Goal: Task Accomplishment & Management: Use online tool/utility

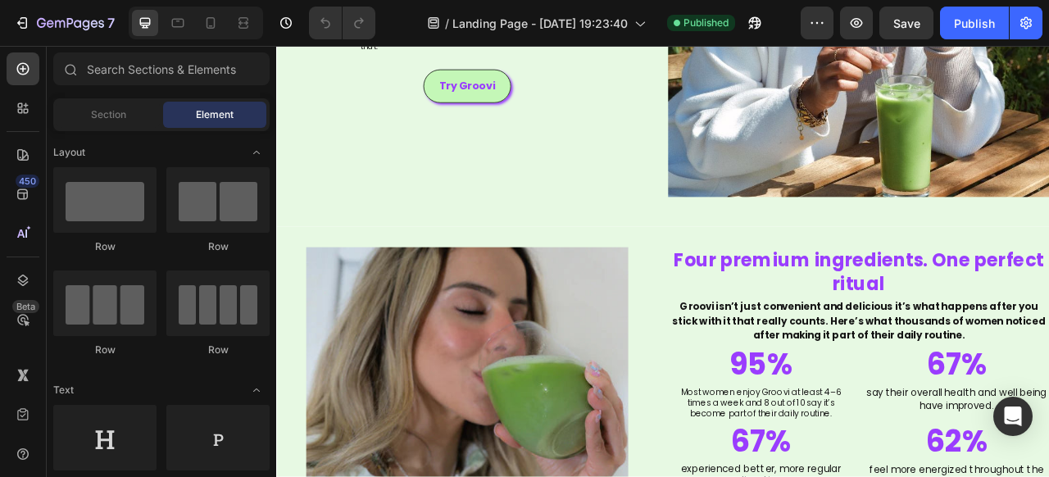
scroll to position [1663, 0]
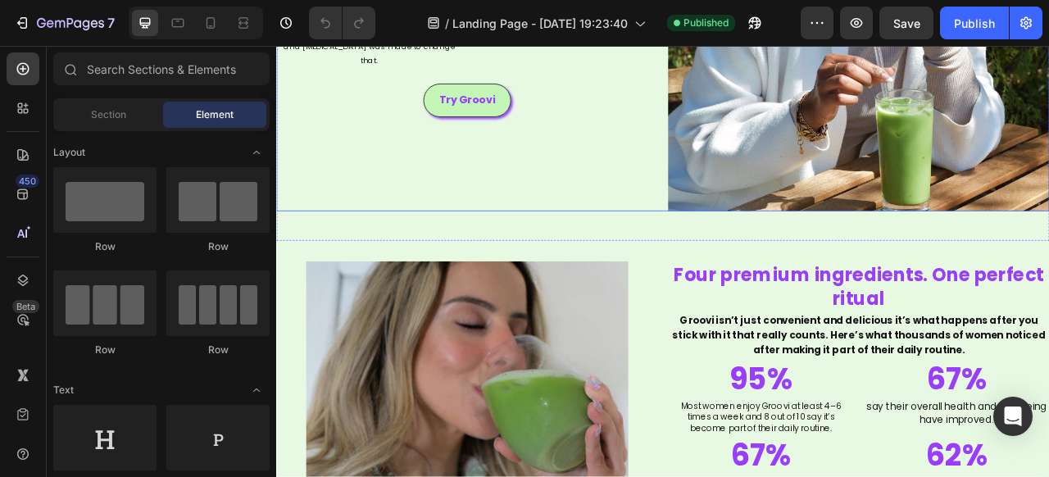
click at [671, 188] on div "THE POTION YOU NEED ALL IN ONE SIP Heading Groovi is the first ceremonial match…" at bounding box center [518, 13] width 485 height 485
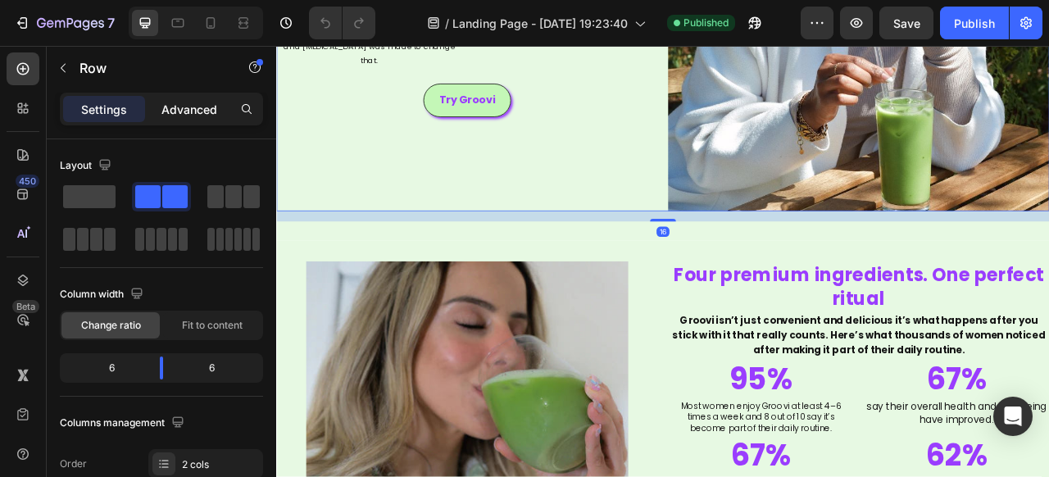
click at [205, 112] on p "Advanced" at bounding box center [189, 109] width 56 height 17
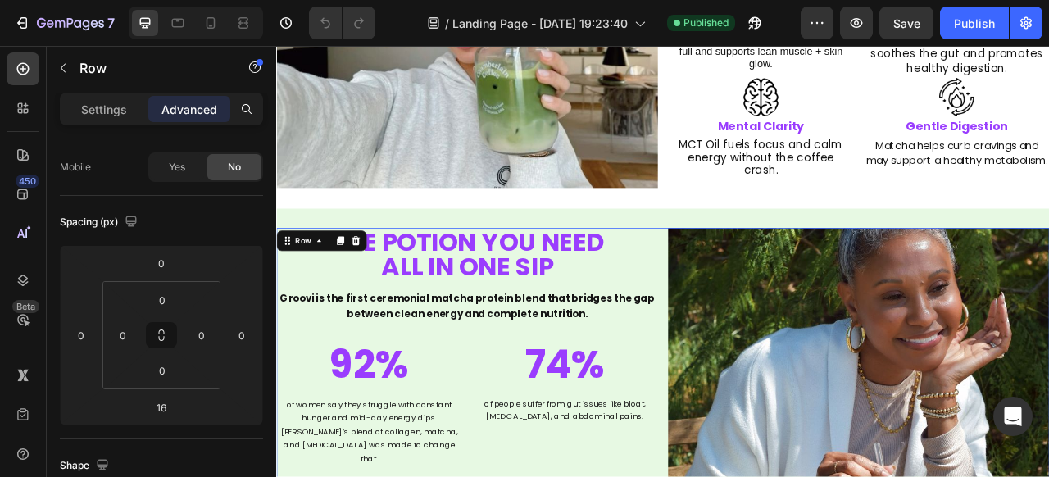
scroll to position [1063, 0]
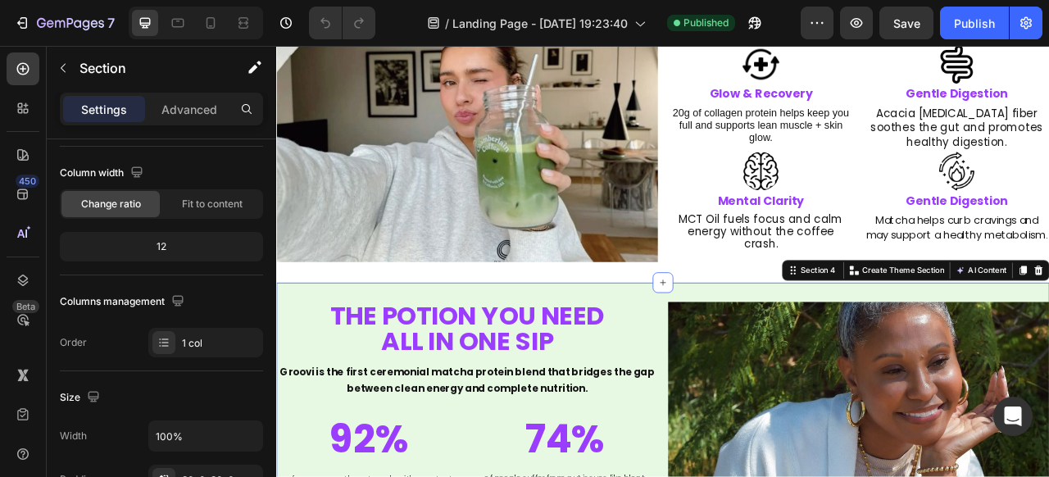
scroll to position [0, 0]
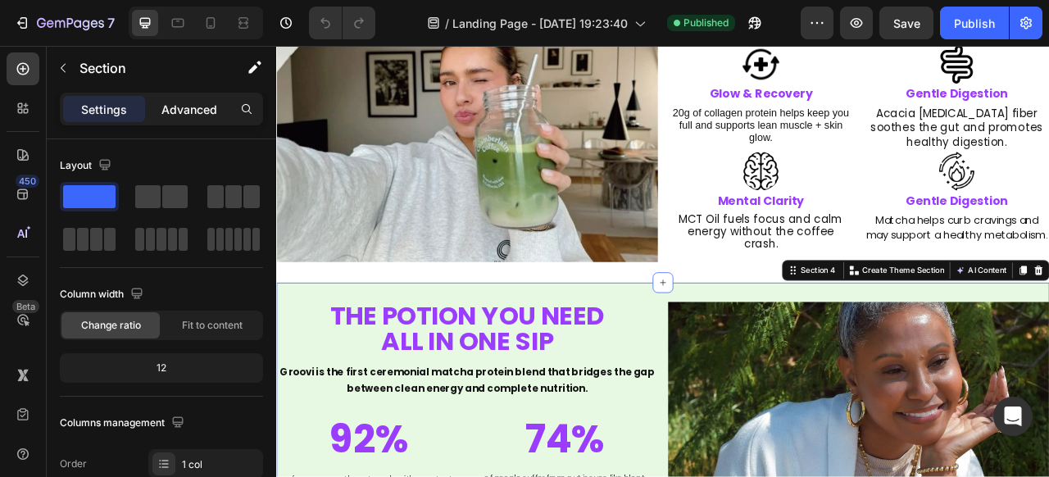
click at [190, 110] on p "Advanced" at bounding box center [189, 109] width 56 height 17
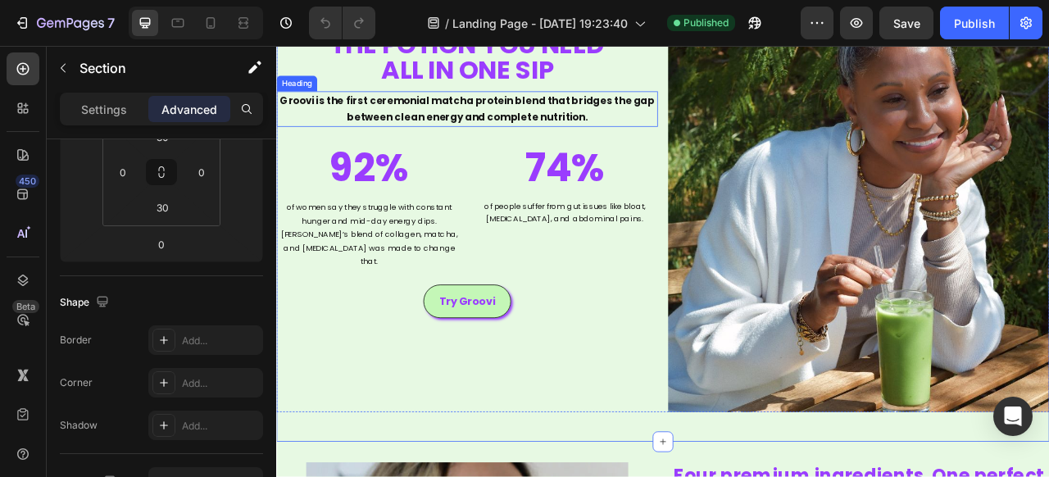
scroll to position [1625, 0]
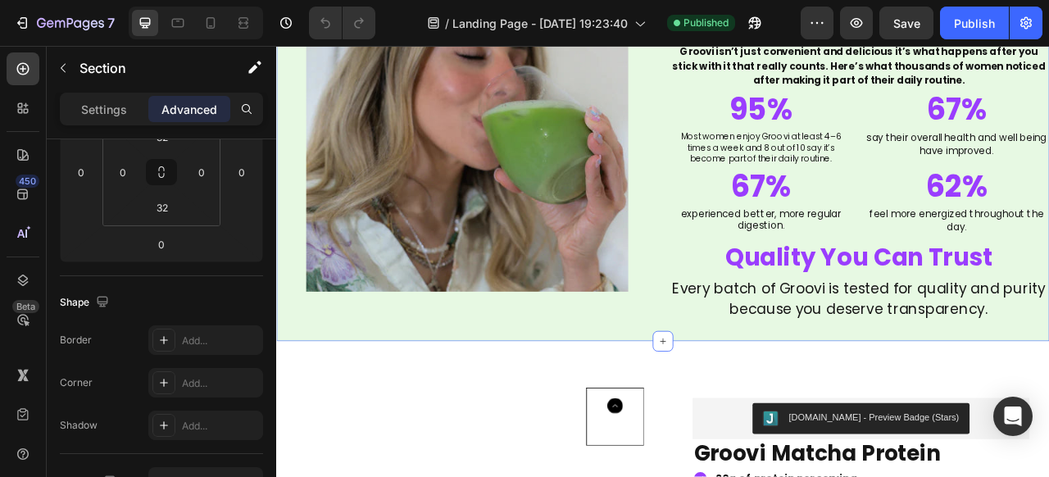
scroll to position [2147, 0]
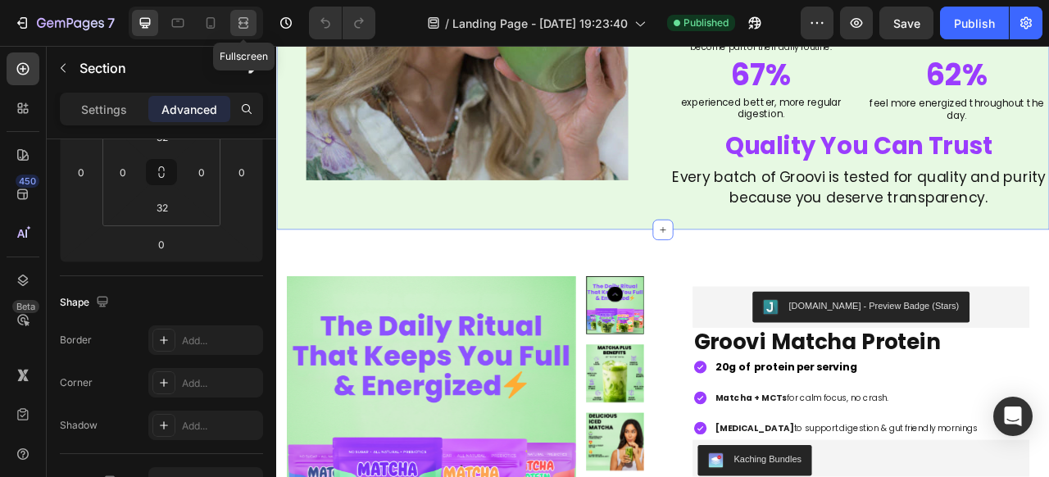
click at [239, 21] on icon at bounding box center [243, 23] width 16 height 16
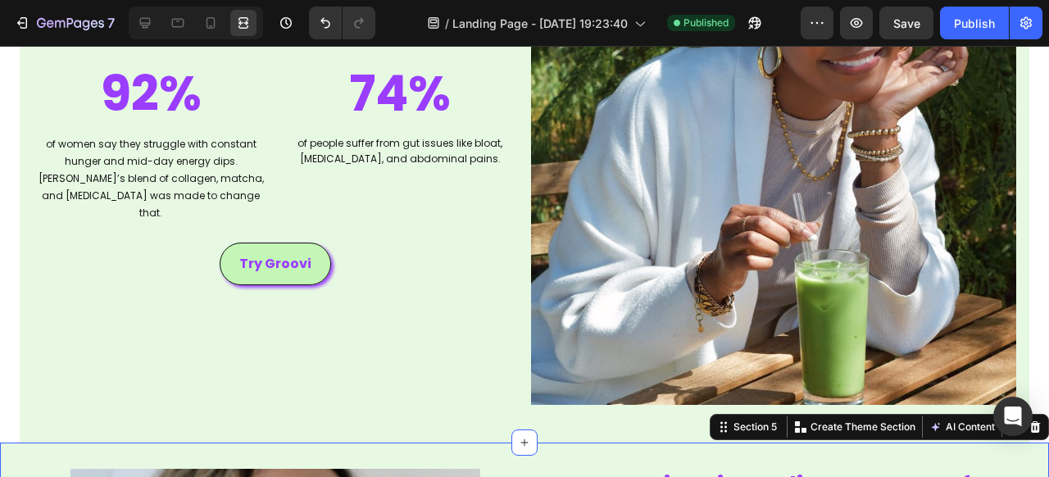
scroll to position [1513, 0]
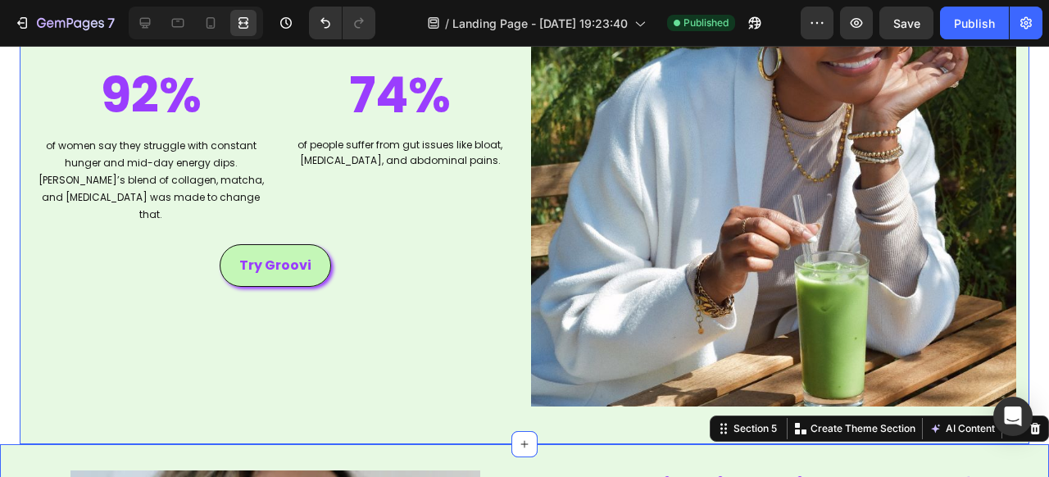
click at [129, 420] on div "THE POTION YOU NEED ALL IN ONE SIP Heading Groovi is the first ceremonial match…" at bounding box center [524, 170] width 1009 height 547
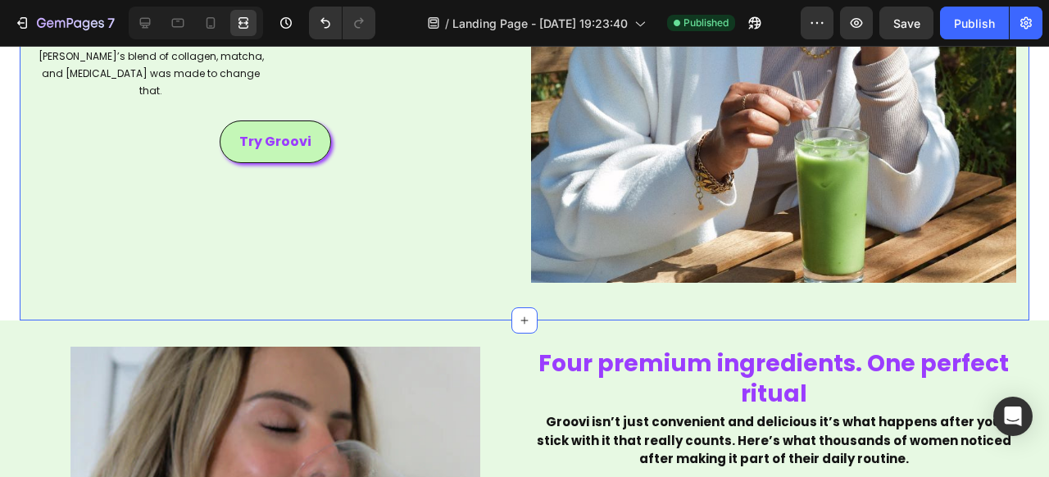
scroll to position [1724, 0]
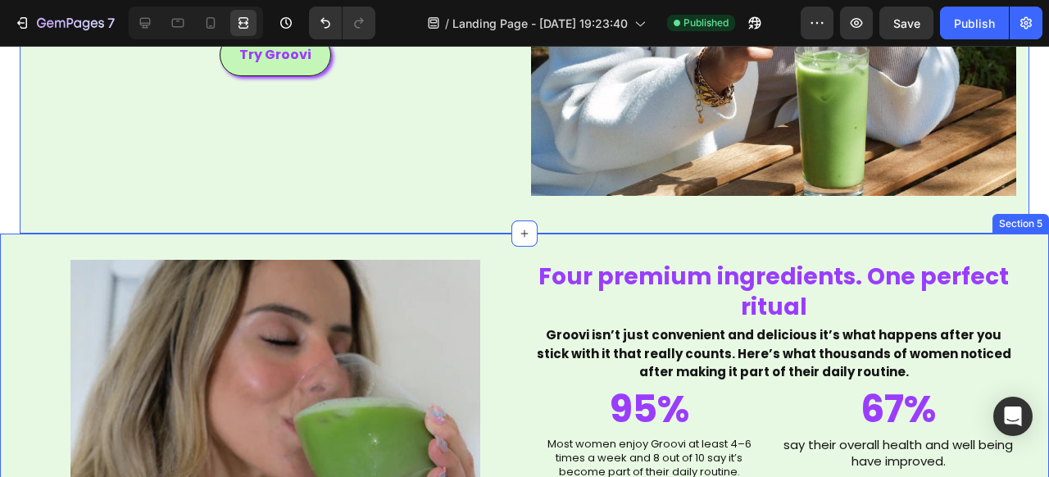
click at [22, 256] on div "Image Image Four premium ingredients. One perfect ritual Heading Groovi isn’t j…" at bounding box center [524, 468] width 1049 height 471
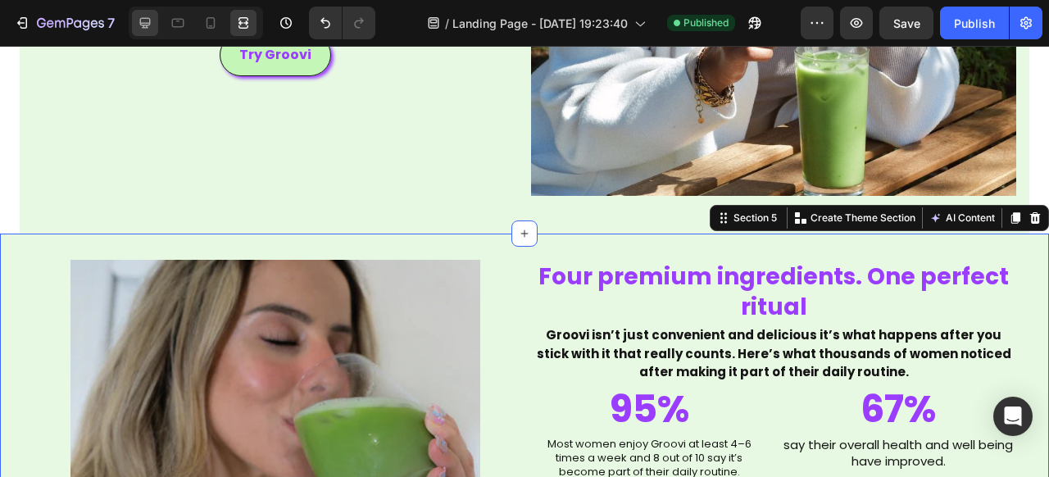
click at [151, 26] on icon at bounding box center [145, 23] width 16 height 16
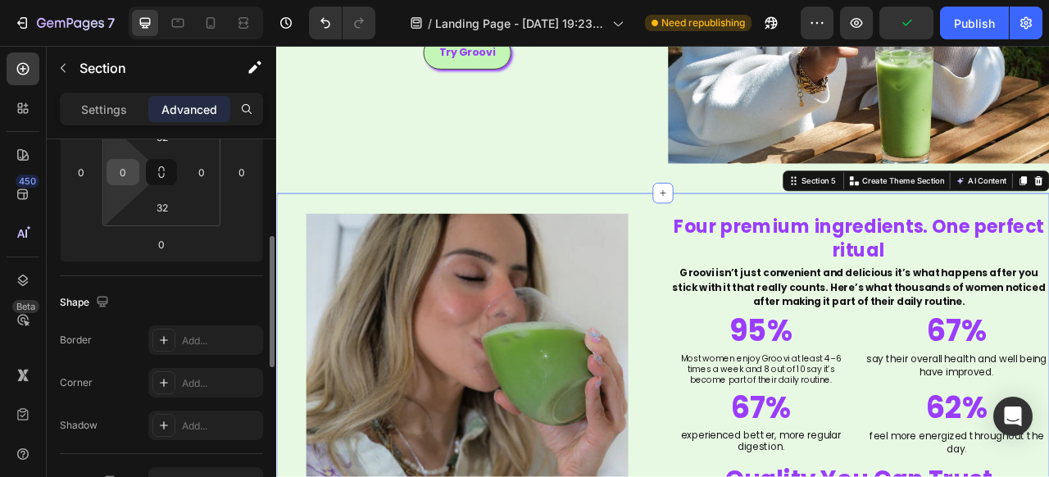
click at [125, 175] on input "0" at bounding box center [123, 172] width 25 height 25
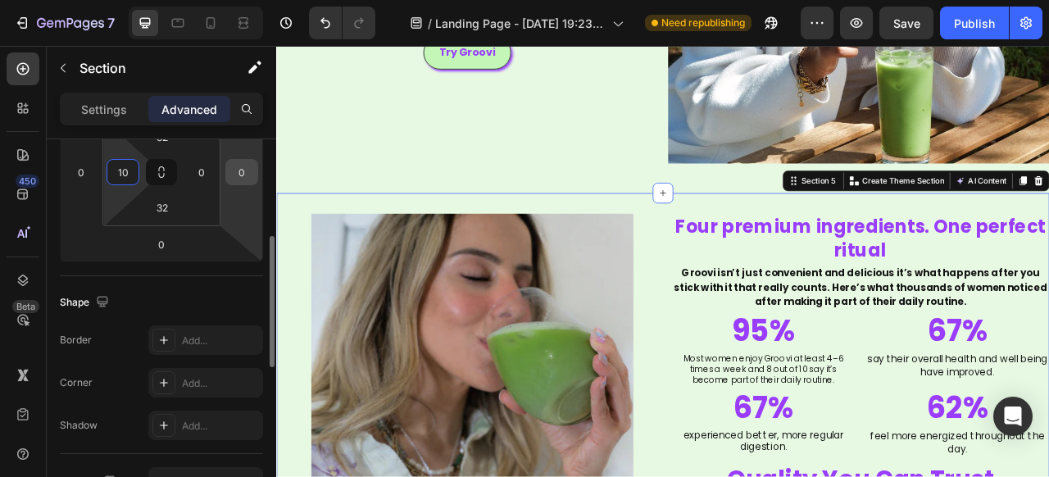
type input "10"
click at [243, 164] on input "0" at bounding box center [241, 172] width 25 height 25
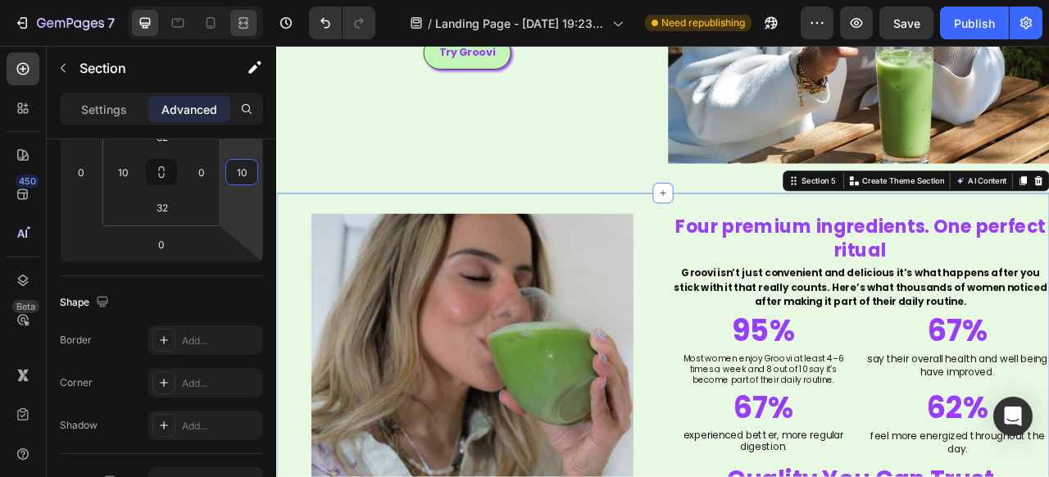
click at [247, 29] on icon at bounding box center [243, 23] width 16 height 16
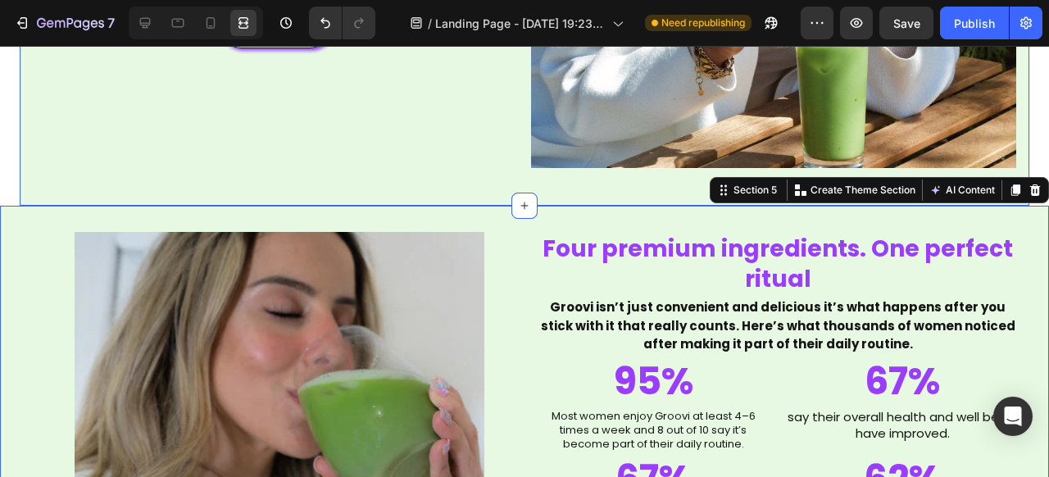
scroll to position [1764, 0]
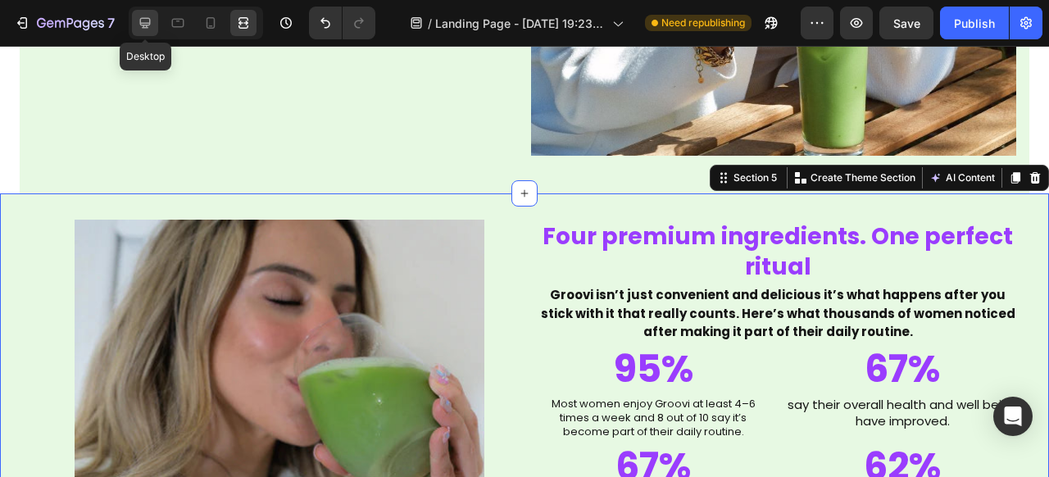
click at [147, 22] on icon at bounding box center [145, 23] width 16 height 16
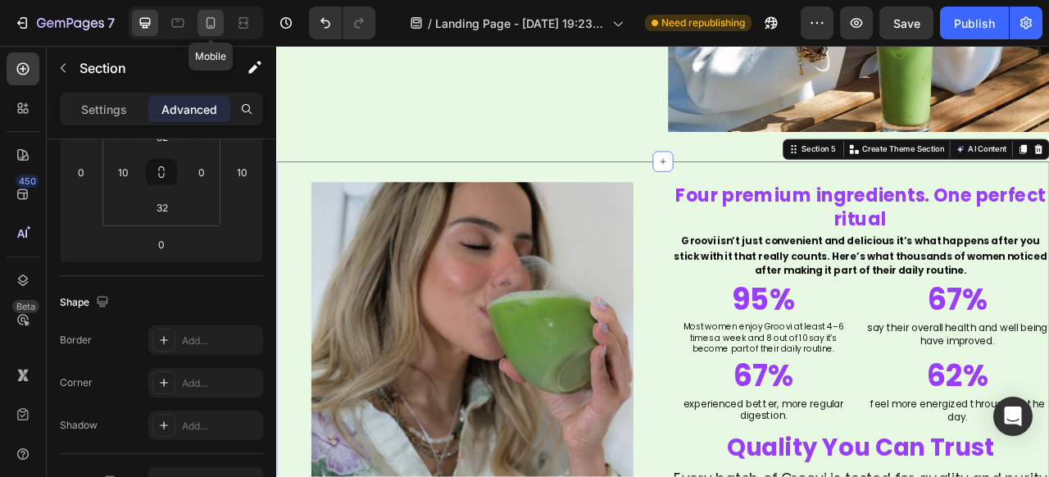
click at [216, 12] on div at bounding box center [210, 23] width 26 height 26
type input "0"
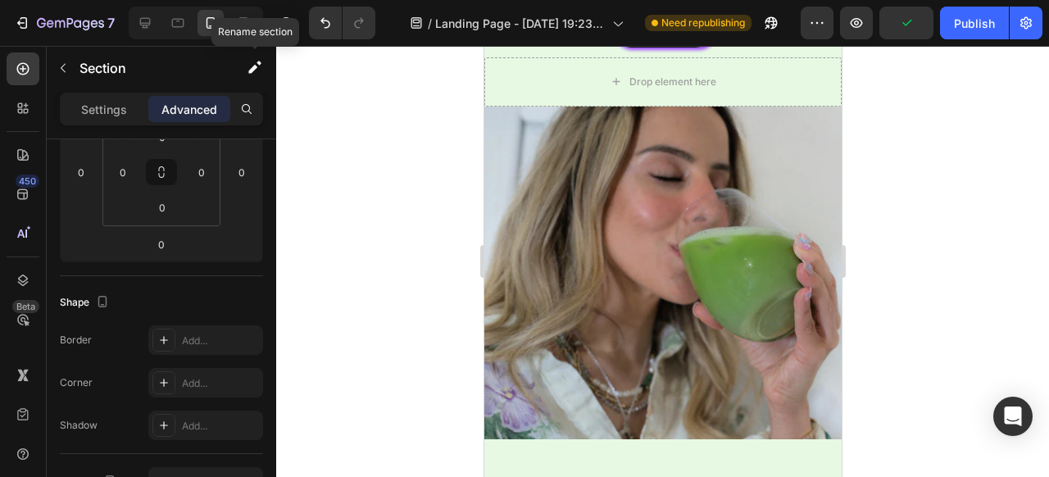
scroll to position [2723, 0]
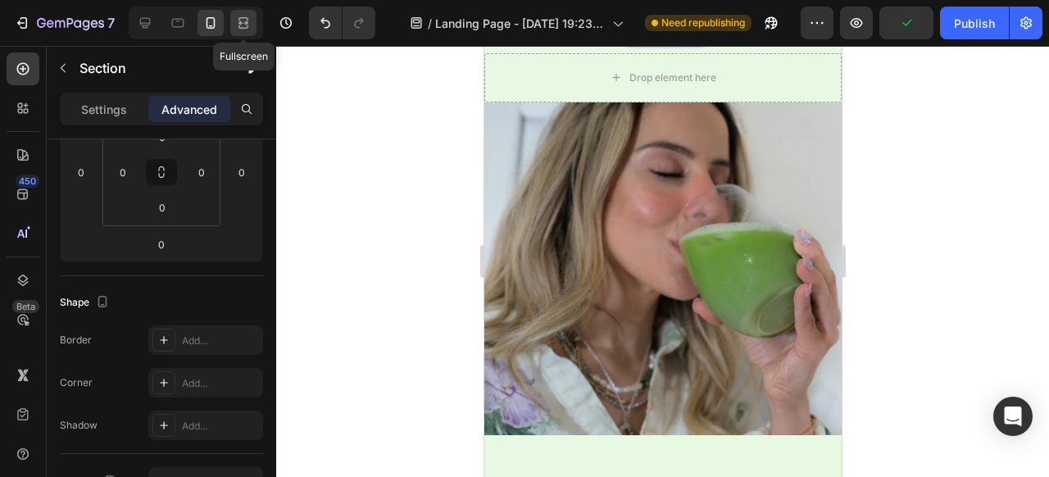
click at [245, 22] on icon at bounding box center [245, 22] width 5 height 4
type input "10"
type input "32"
type input "10"
type input "32"
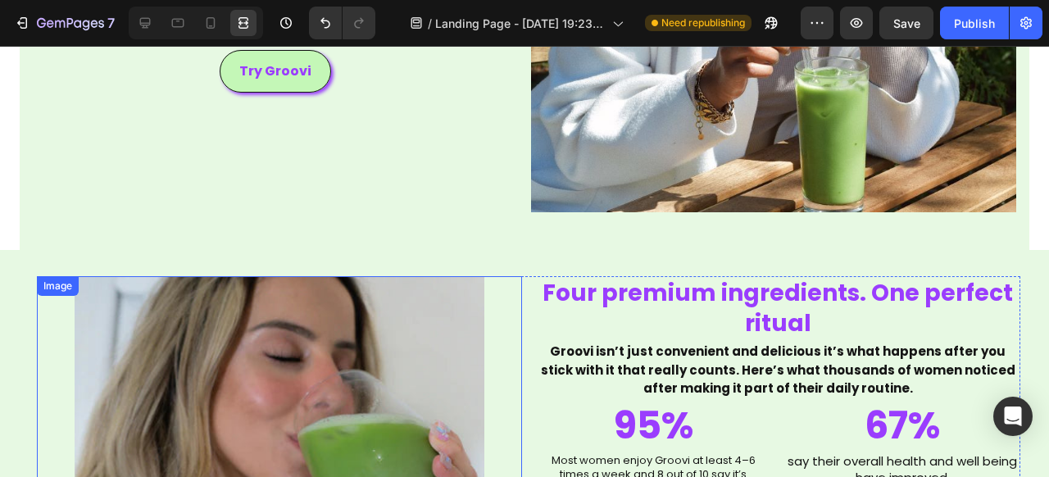
scroll to position [1658, 0]
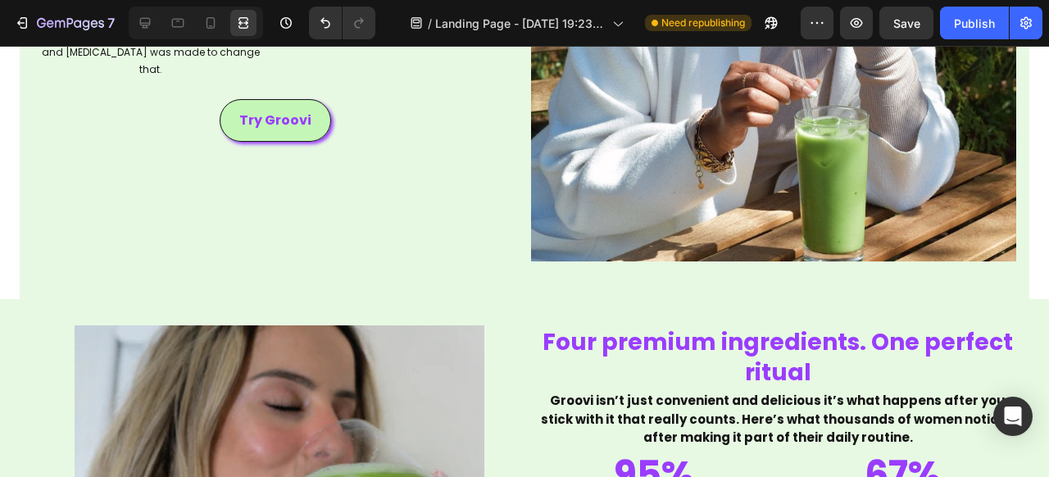
click at [13, 166] on div "Transform Your Health Heading Over 35,O00 research publications support the ing…" at bounding box center [524, 235] width 1049 height 3629
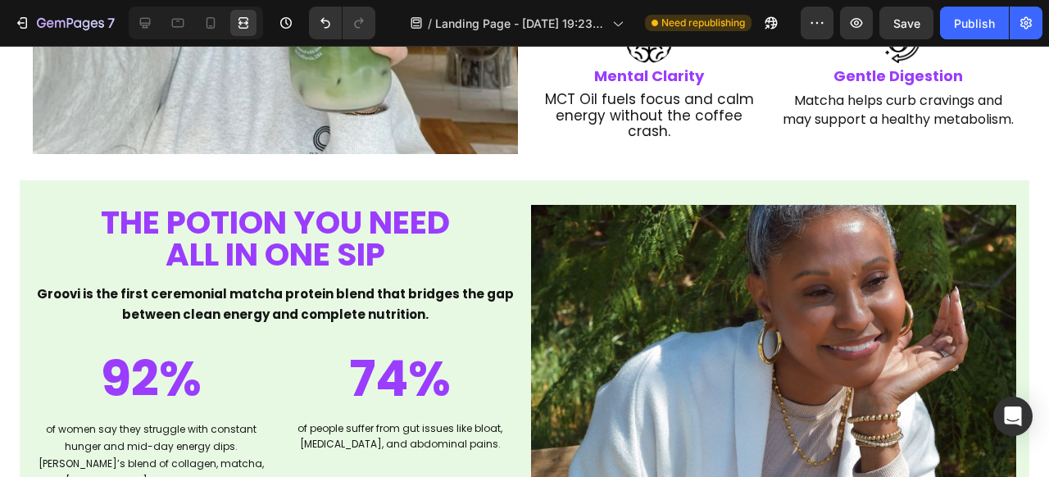
scroll to position [1221, 0]
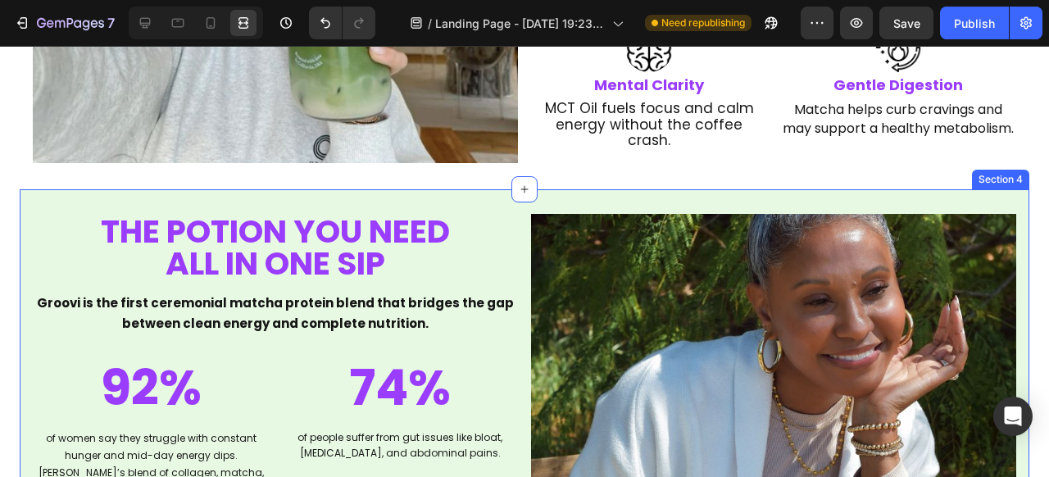
click at [29, 206] on div "THE POTION YOU NEED ALL IN ONE SIP Heading Groovi is the first ceremonial match…" at bounding box center [524, 462] width 1009 height 547
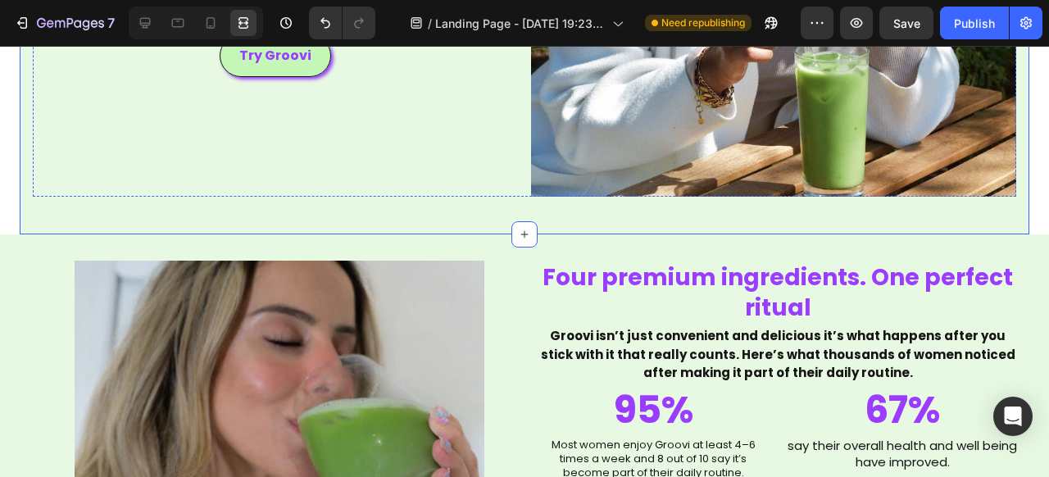
scroll to position [1732, 0]
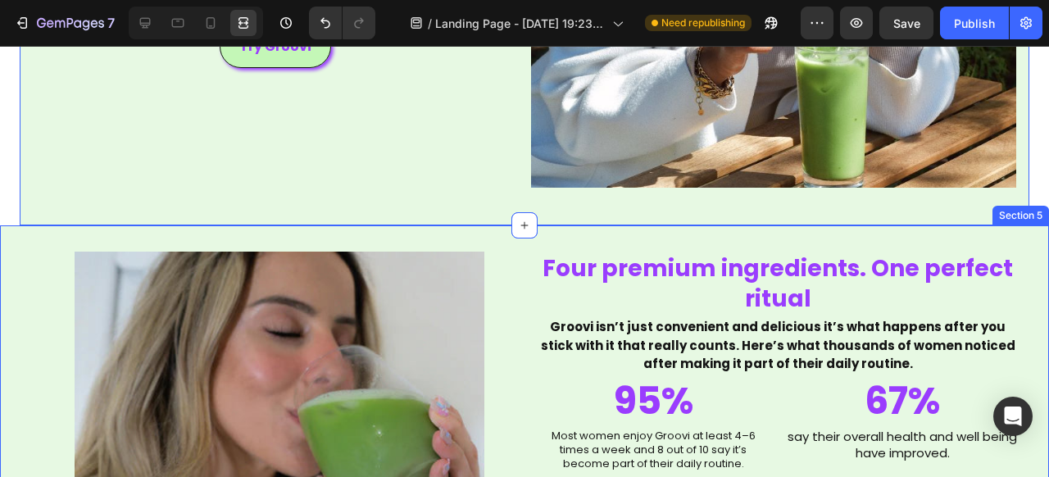
click at [76, 238] on div "Image Image Four premium ingredients. One perfect ritual Heading Groovi isn’t j…" at bounding box center [524, 460] width 1049 height 471
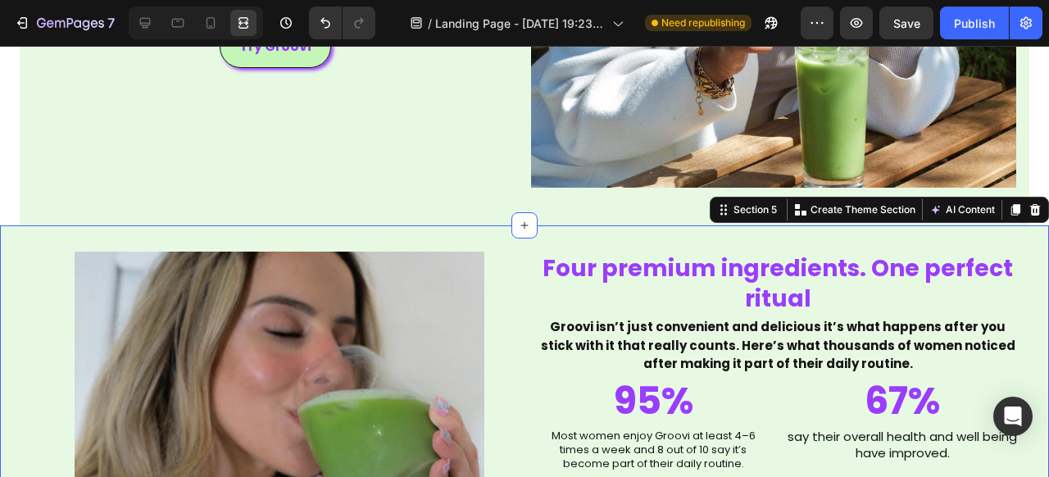
scroll to position [284, 0]
click at [143, 27] on icon at bounding box center [145, 23] width 11 height 11
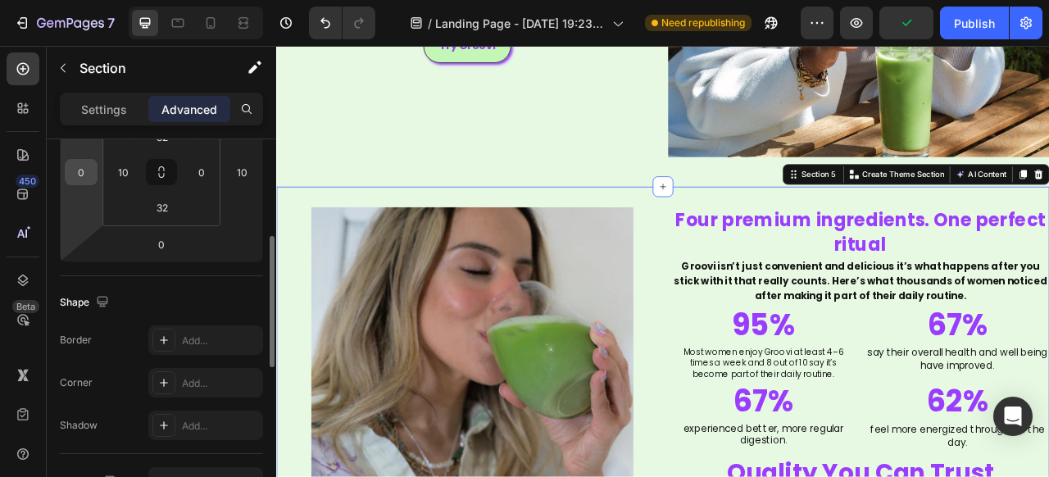
click at [87, 174] on input "0" at bounding box center [81, 172] width 25 height 25
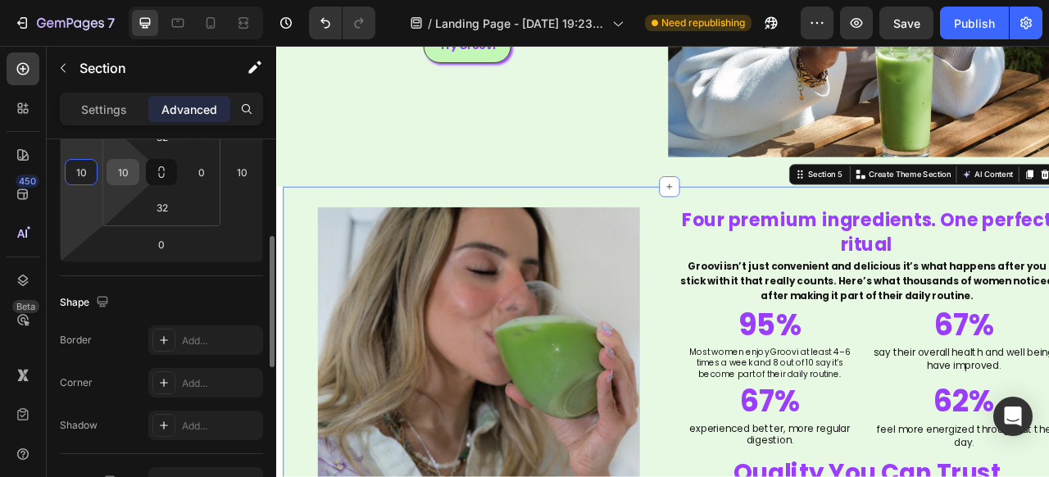
type input "10"
click at [121, 174] on input "10" at bounding box center [123, 172] width 25 height 25
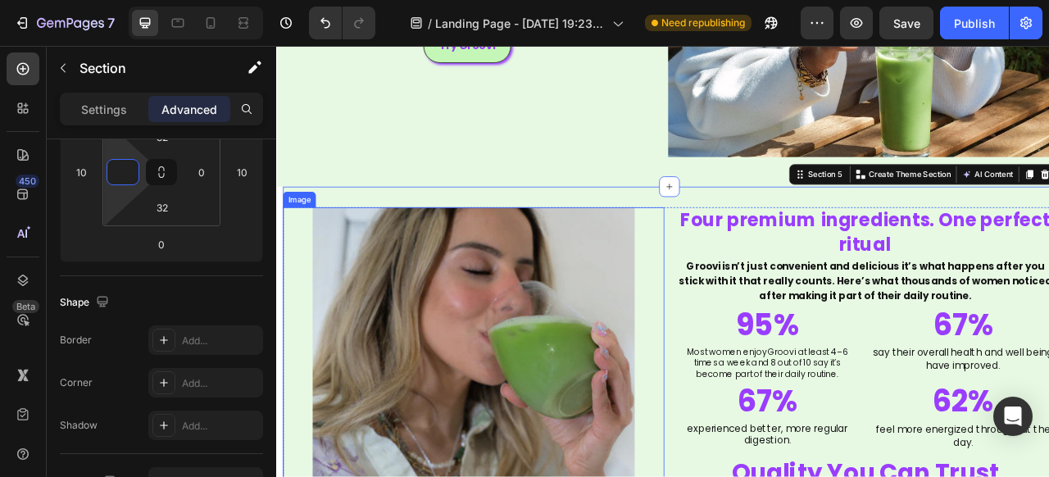
scroll to position [1788, 0]
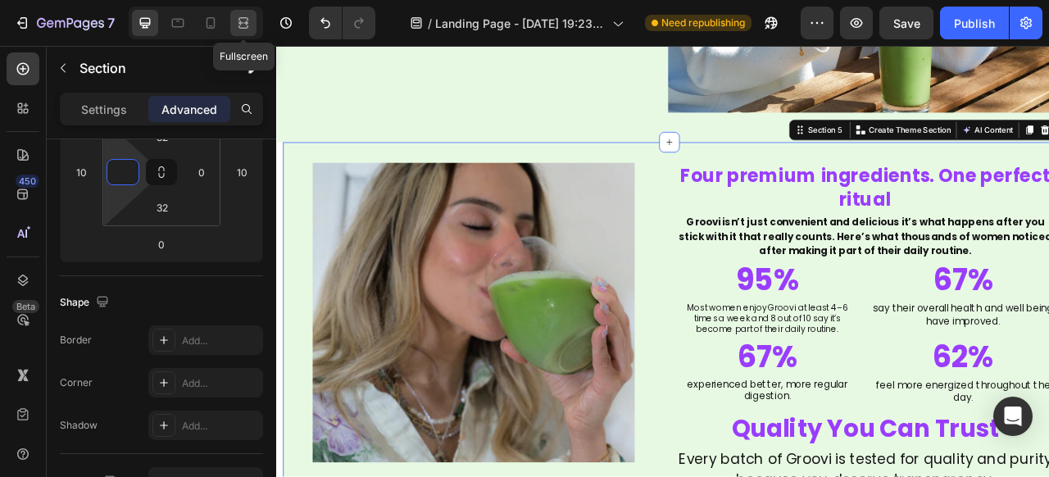
type input "0"
click at [244, 21] on icon at bounding box center [243, 23] width 16 height 16
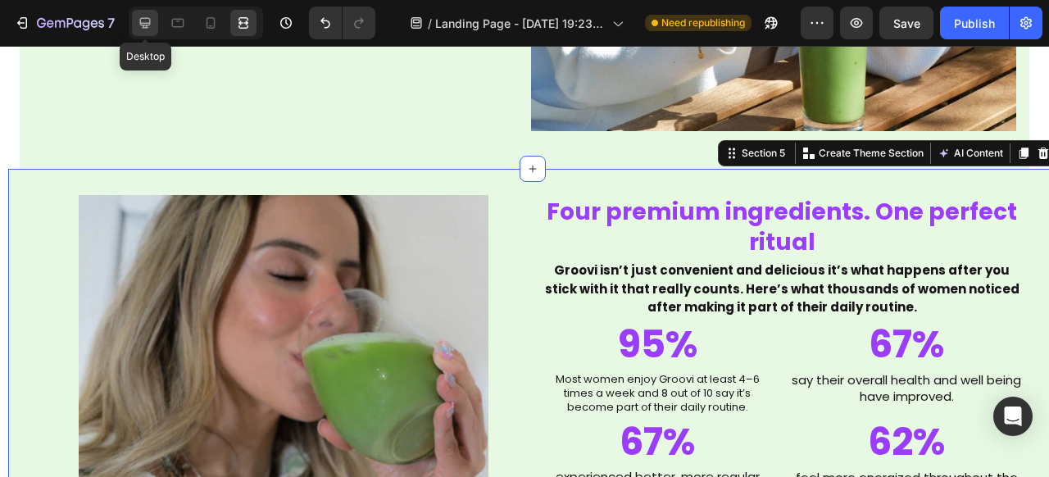
click at [143, 18] on icon at bounding box center [145, 23] width 11 height 11
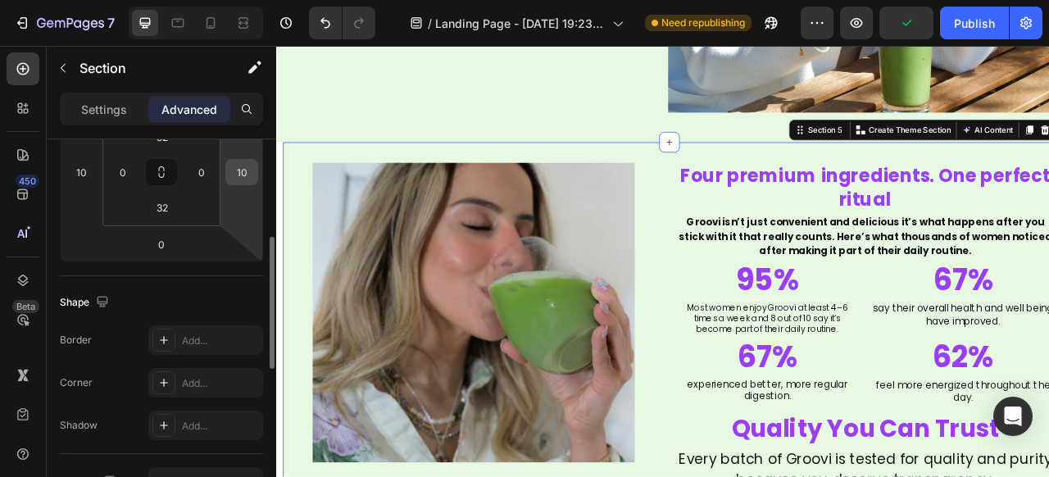
click at [249, 172] on input "10" at bounding box center [241, 172] width 25 height 25
type input "15"
click at [247, 0] on html "7 Version history / Landing Page - [DATE] 19:23:40 Need republishing Preview Sa…" at bounding box center [524, 0] width 1049 height 0
click at [88, 175] on input "10" at bounding box center [81, 172] width 25 height 25
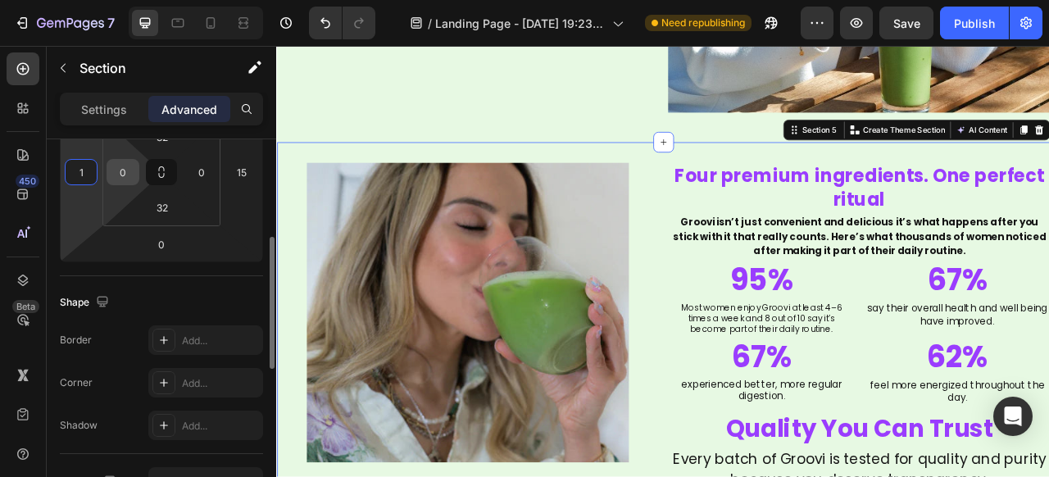
type input "12"
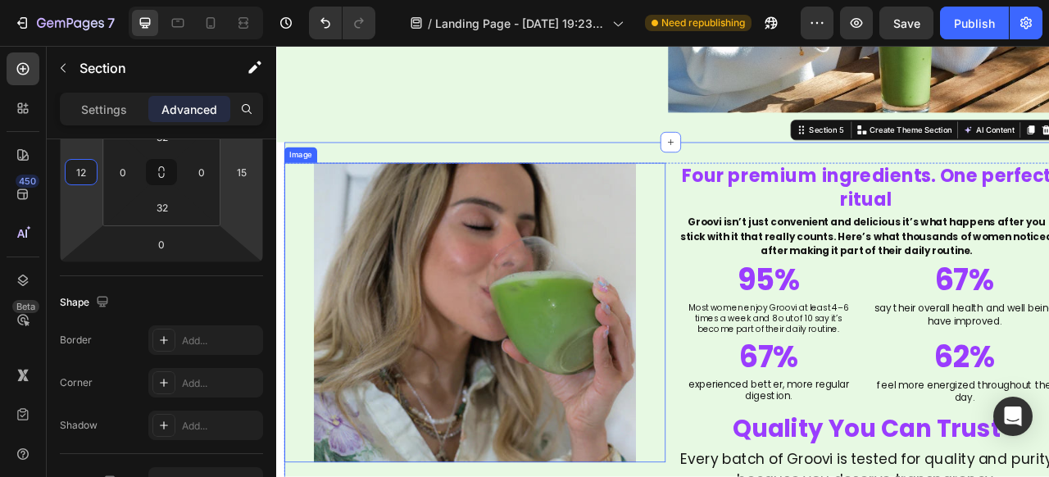
click at [424, 242] on img at bounding box center [529, 386] width 410 height 382
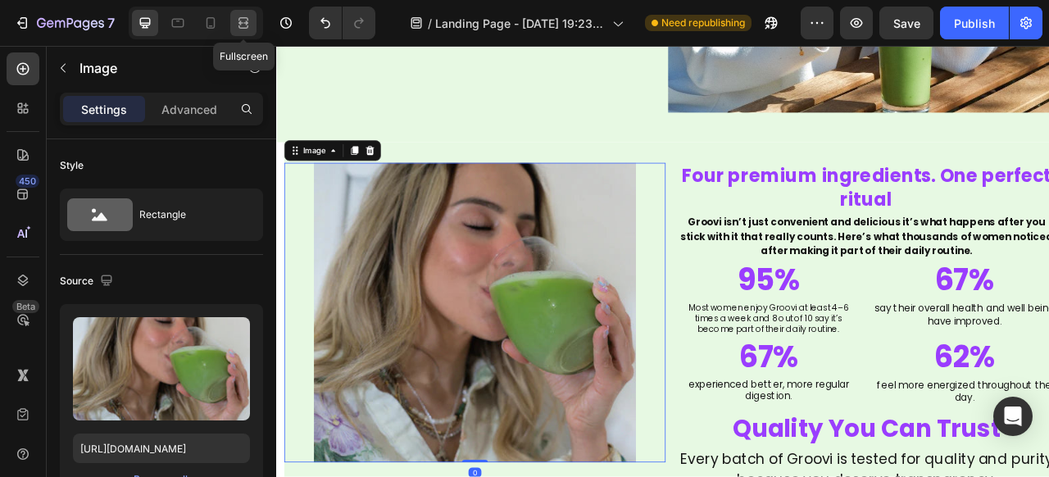
click at [250, 24] on icon at bounding box center [243, 23] width 16 height 16
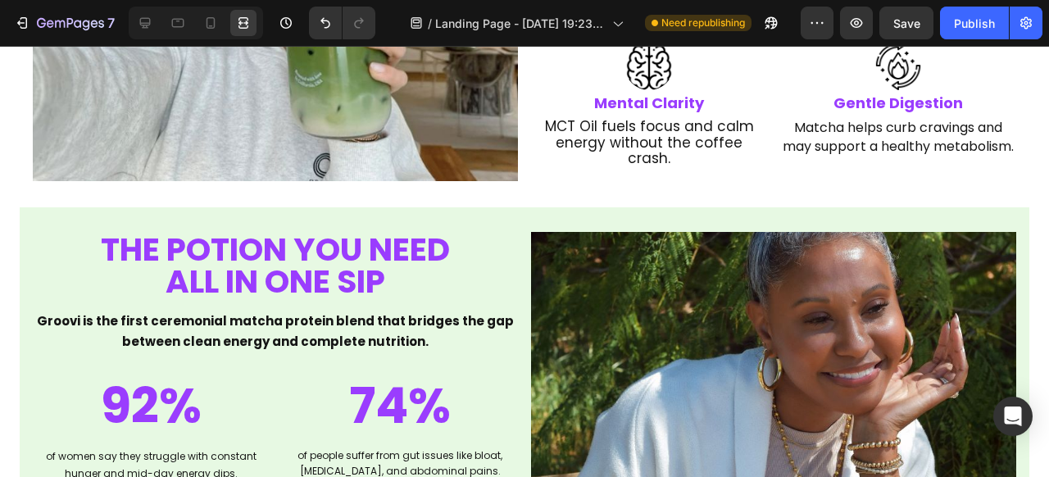
scroll to position [1214, 0]
